Goal: Check status: Check status

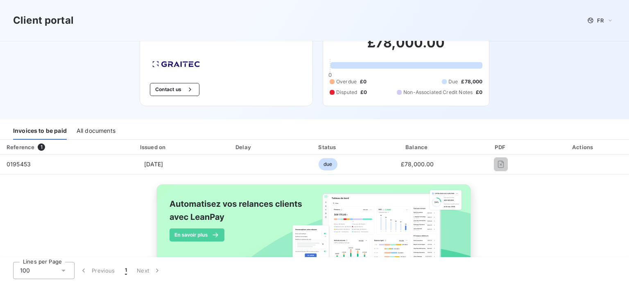
scroll to position [11, 0]
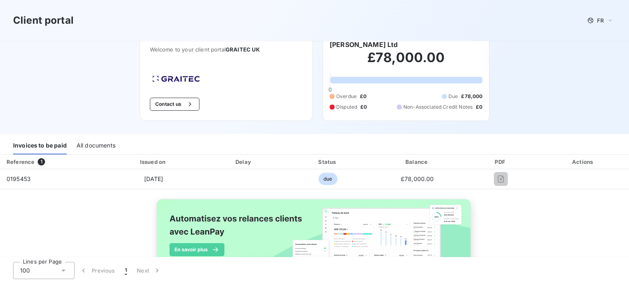
click at [89, 146] on div "All documents" at bounding box center [96, 146] width 39 height 17
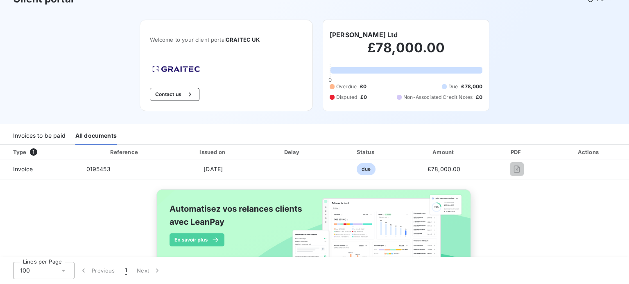
scroll to position [0, 0]
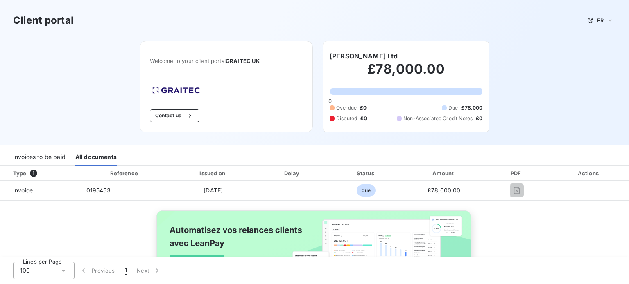
click at [56, 154] on div "Invoices to be paid" at bounding box center [39, 157] width 52 height 17
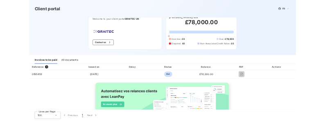
scroll to position [52, 0]
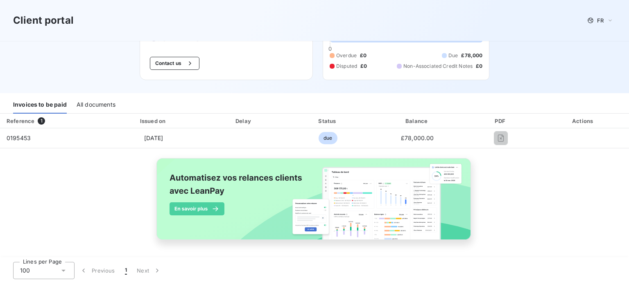
click at [66, 273] on icon at bounding box center [63, 271] width 8 height 8
click at [101, 172] on div "Reference 1 Issued on Delay Status Balance PDF Actions 0195453 [DATE] due £78,0…" at bounding box center [314, 186] width 629 height 145
